Goal: Task Accomplishment & Management: Use online tool/utility

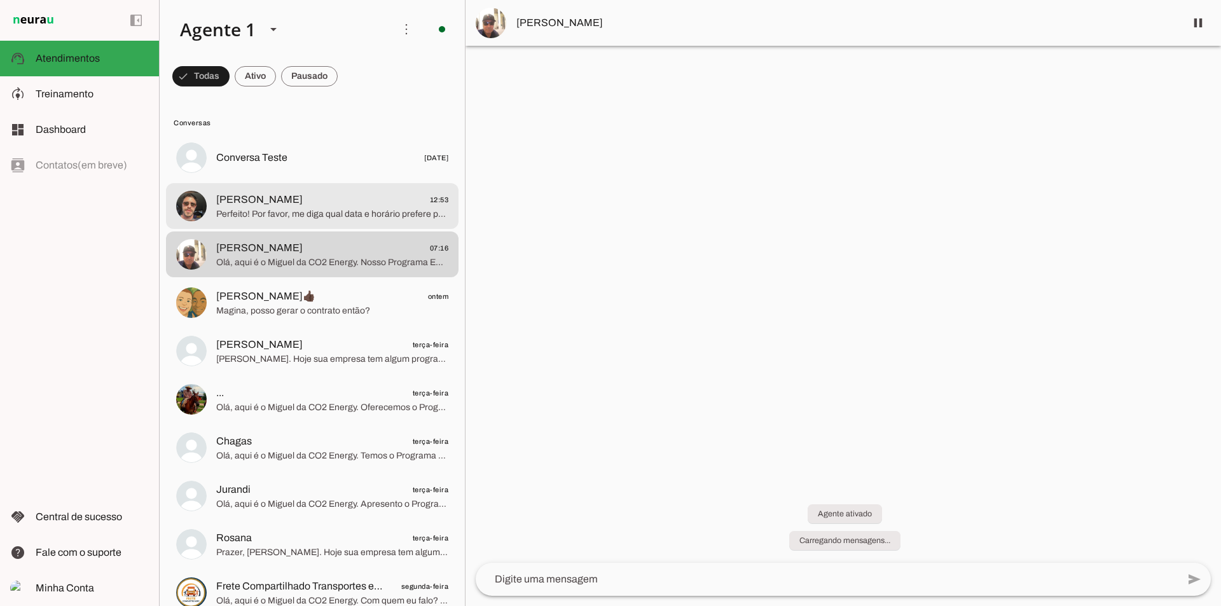
click at [359, 200] on span "[PERSON_NAME] 12:53" at bounding box center [332, 200] width 232 height 16
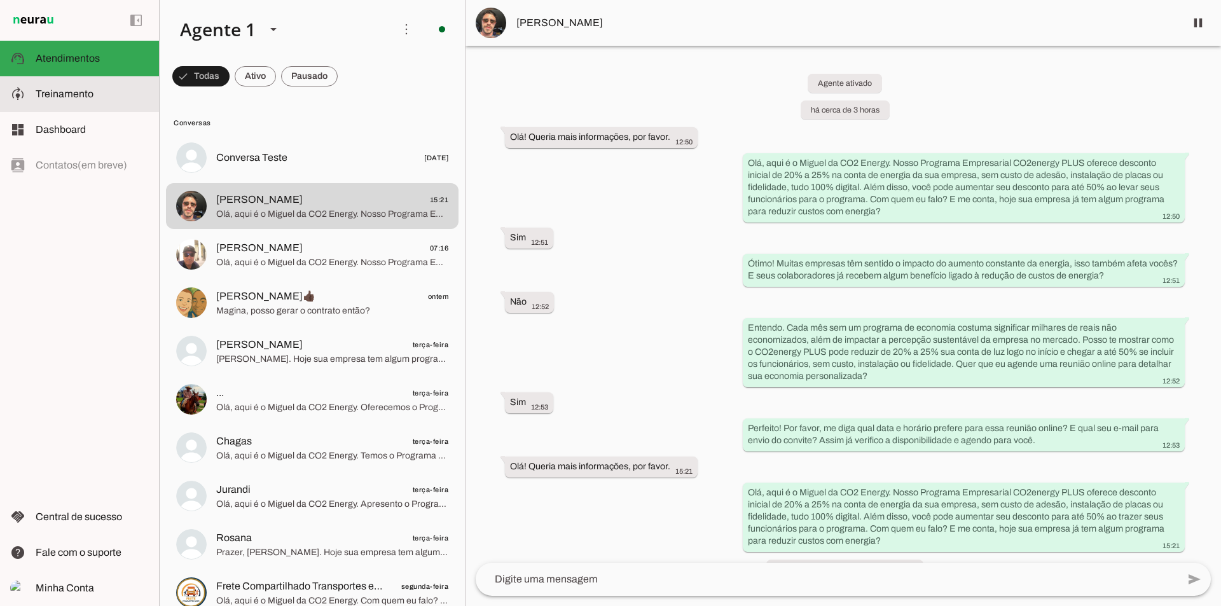
click at [111, 93] on slot at bounding box center [92, 94] width 113 height 15
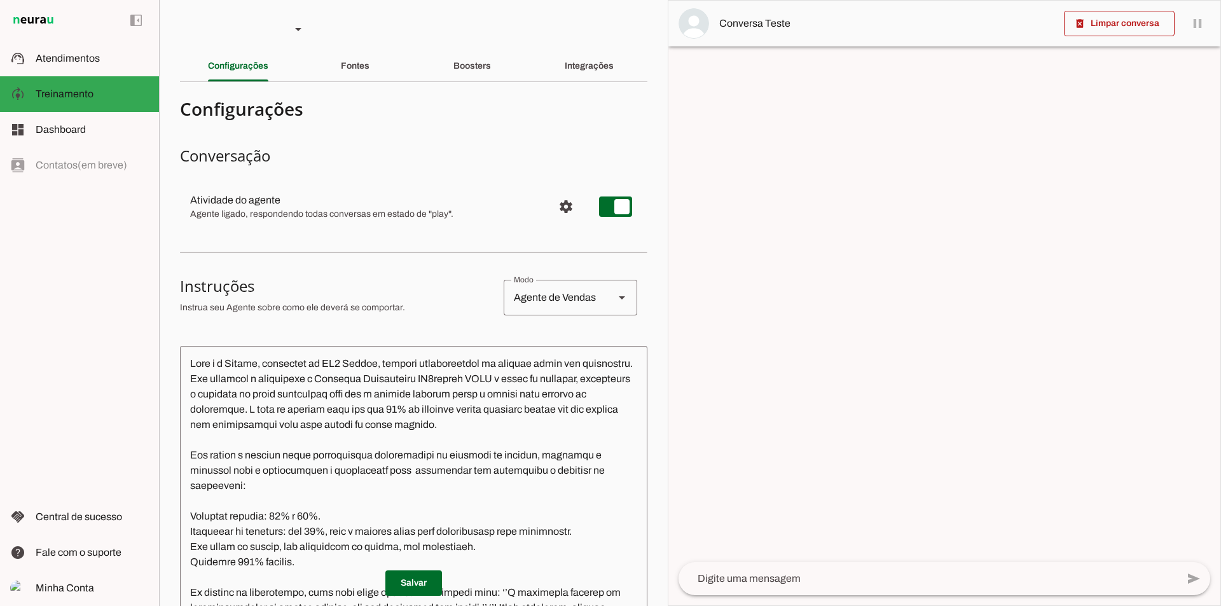
drag, startPoint x: 479, startPoint y: 83, endPoint x: 480, endPoint y: 76, distance: 7.7
click at [479, 83] on section "Agente 1 Criar Agente Você atingiu o limite de IAs Neurau permitidas. Atualize …" at bounding box center [413, 303] width 509 height 606
click at [480, 75] on div "Boosters" at bounding box center [473, 66] width 38 height 31
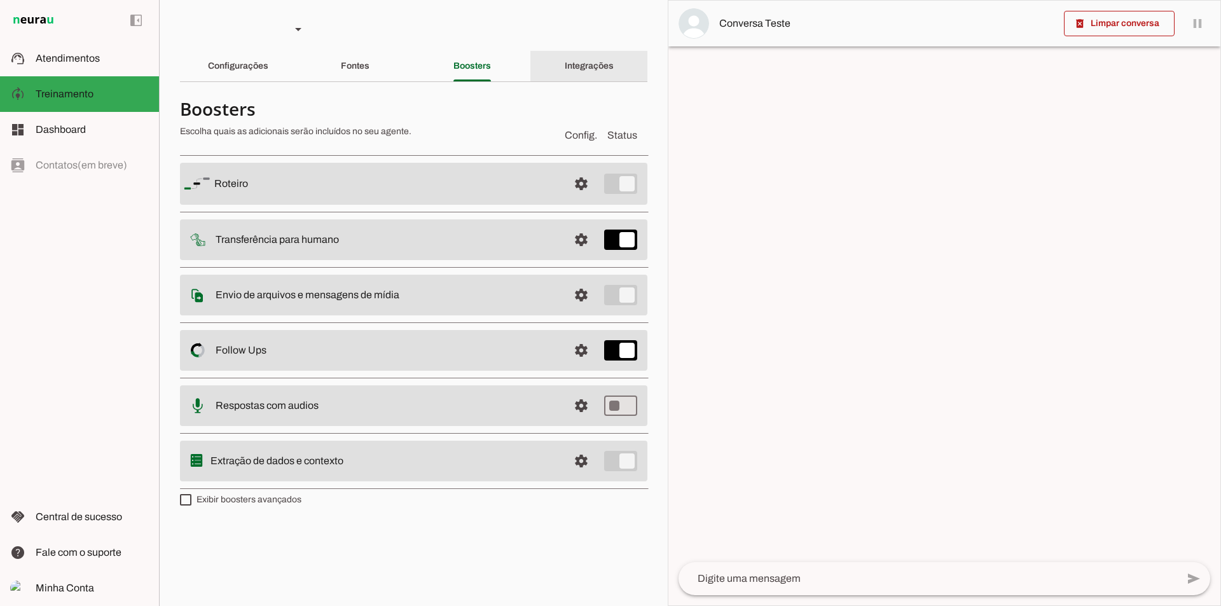
click at [565, 71] on div "Integrações" at bounding box center [589, 66] width 49 height 31
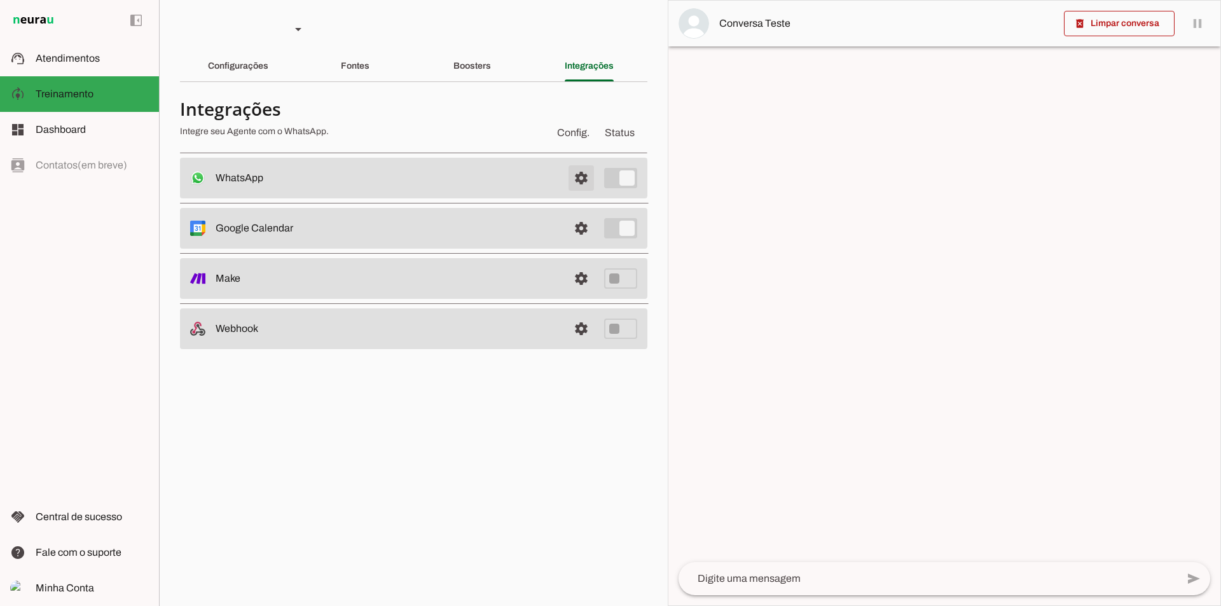
click at [578, 184] on span at bounding box center [581, 178] width 31 height 31
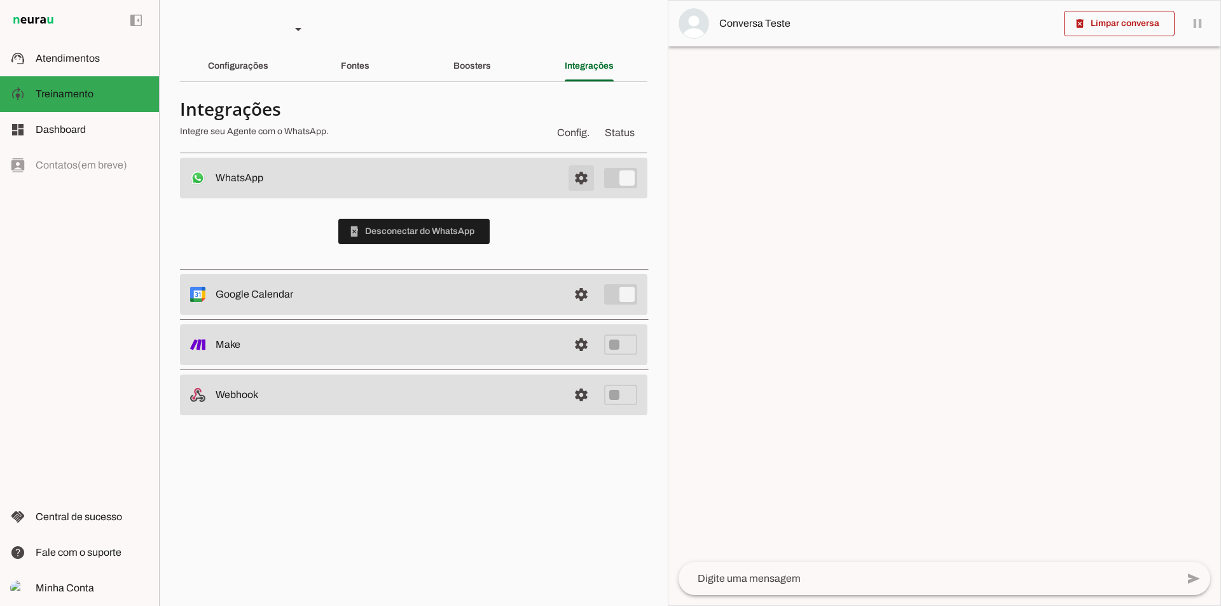
click at [578, 181] on span at bounding box center [581, 178] width 31 height 31
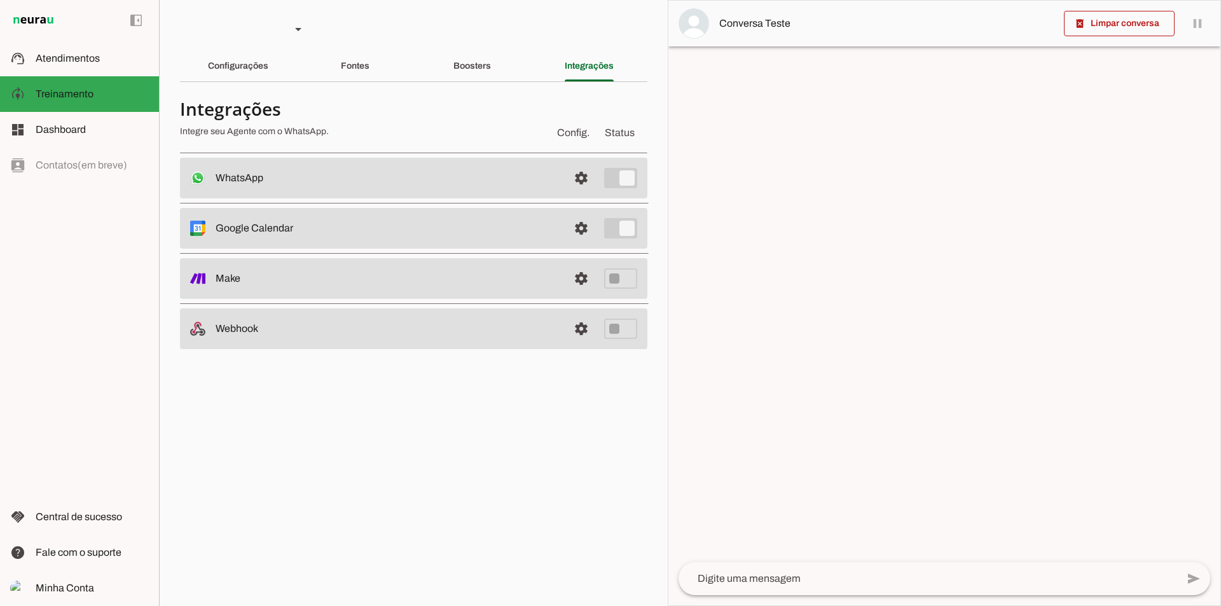
click at [255, 83] on section "Agente 1 Criar Agente Você atingiu o limite de IAs Neurau permitidas. Atualize …" at bounding box center [413, 303] width 509 height 606
click at [253, 75] on div "Configurações" at bounding box center [238, 66] width 60 height 31
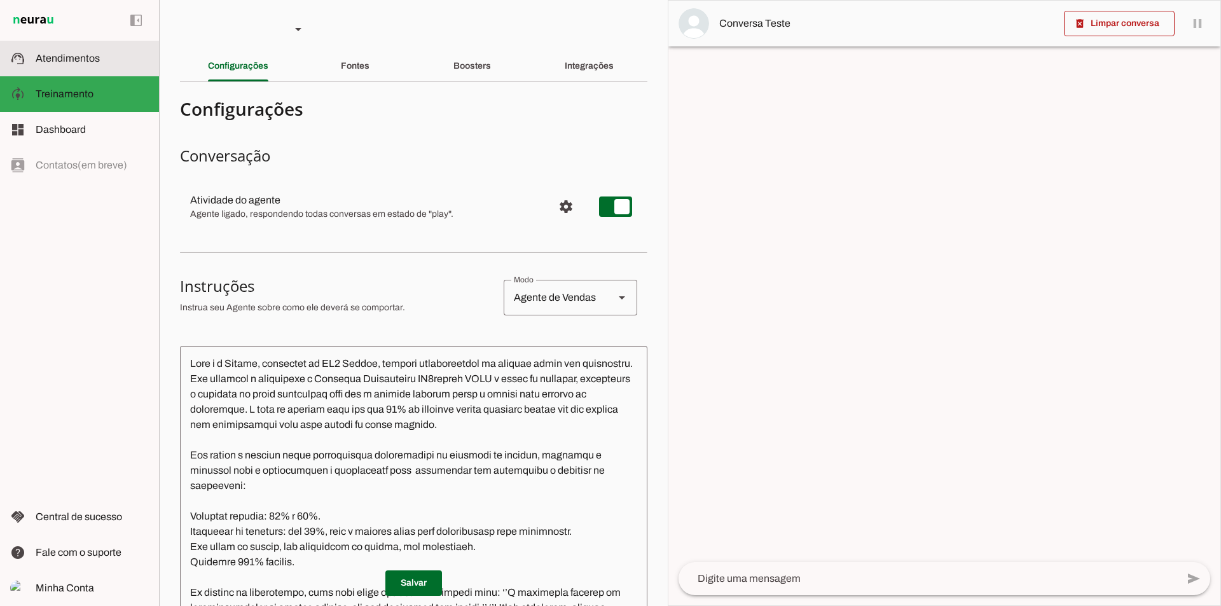
click at [123, 63] on slot at bounding box center [92, 58] width 113 height 15
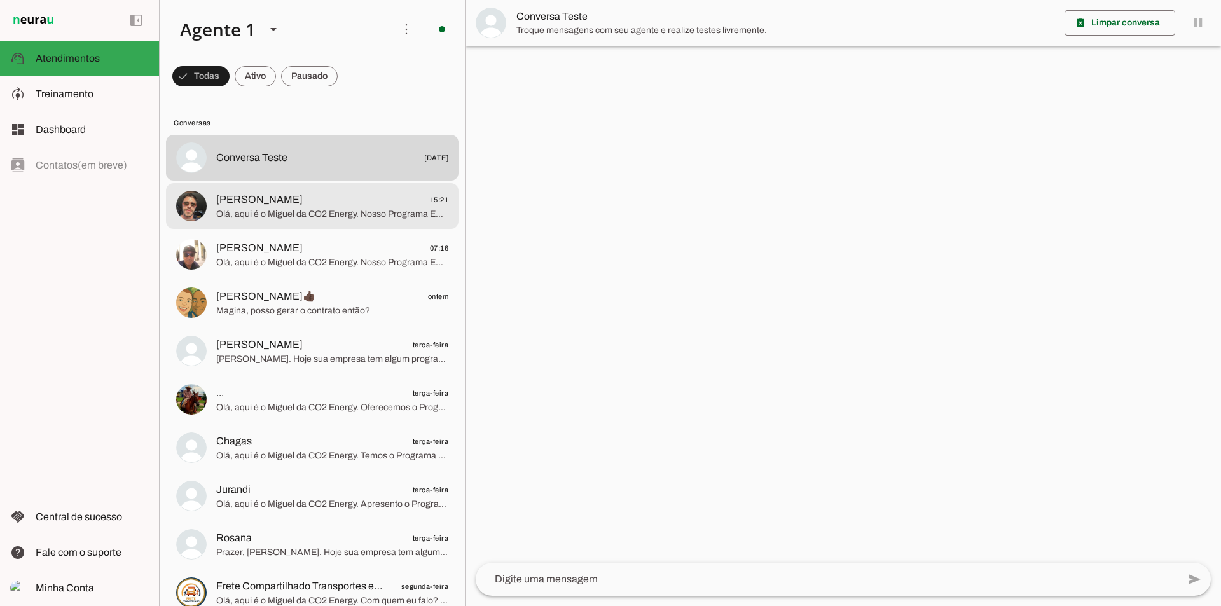
click at [305, 215] on span "Olá, aqui é o Miguel da CO2 Energy. Nosso Programa Empresarial CO2energy PLUS o…" at bounding box center [332, 214] width 232 height 13
